Goal: Task Accomplishment & Management: Use online tool/utility

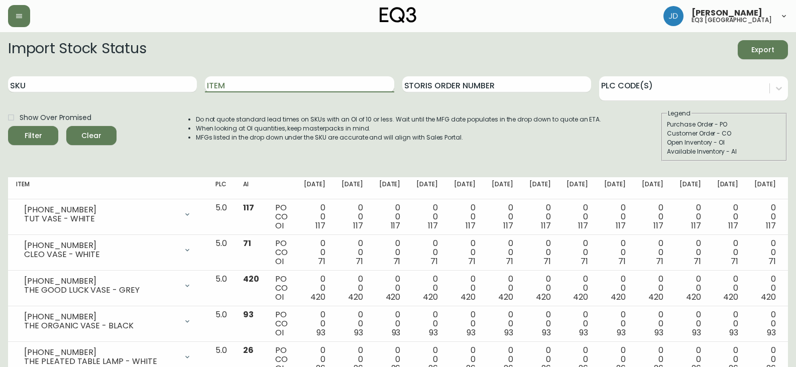
click at [268, 79] on input "Item" at bounding box center [299, 84] width 189 height 16
type input "TUBULAR"
click at [8, 126] on button "Filter" at bounding box center [33, 135] width 50 height 19
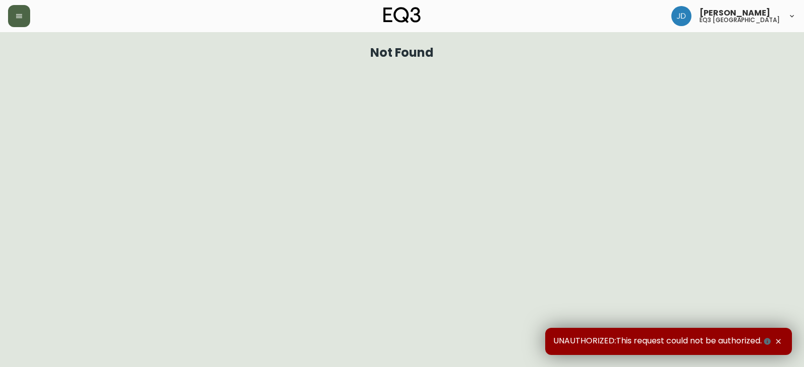
click at [21, 15] on icon "button" at bounding box center [19, 16] width 8 height 8
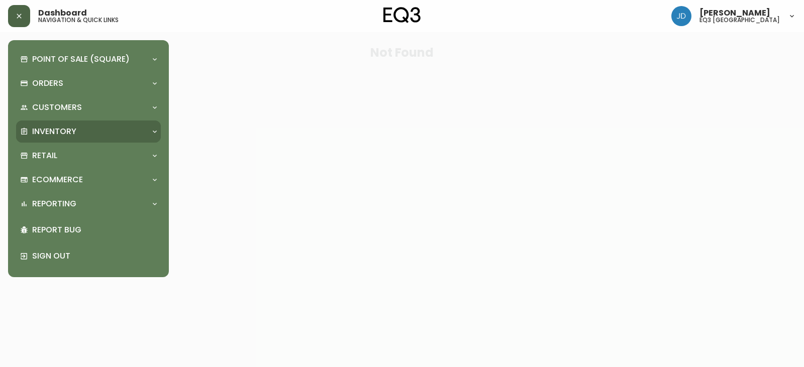
click at [52, 134] on p "Inventory" at bounding box center [54, 131] width 44 height 11
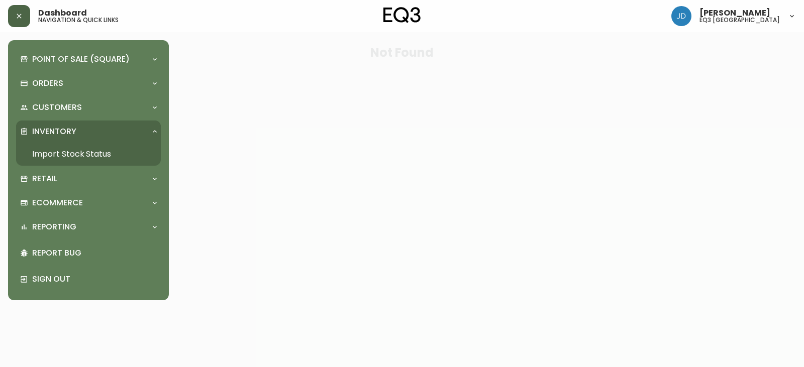
click at [71, 151] on link "Import Stock Status" at bounding box center [88, 154] width 145 height 23
